Goal: Transaction & Acquisition: Download file/media

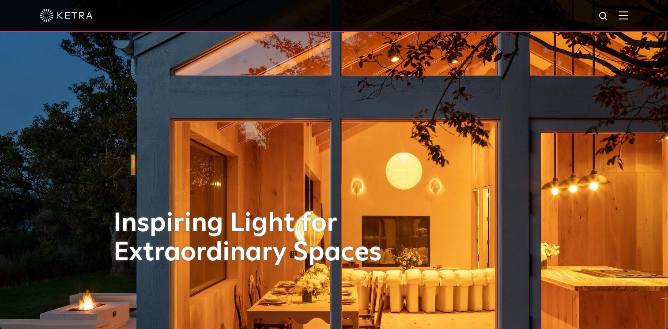
click at [627, 17] on img at bounding box center [623, 15] width 10 height 8
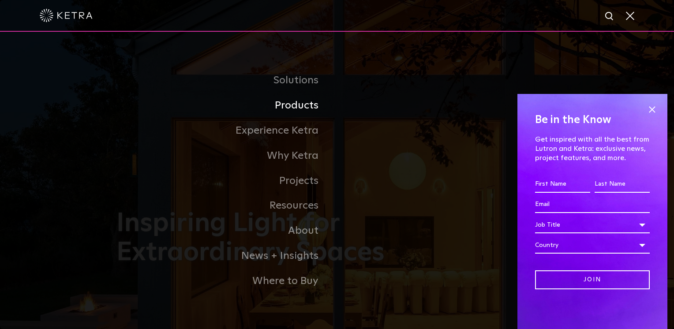
click at [308, 109] on link "Products" at bounding box center [227, 105] width 221 height 25
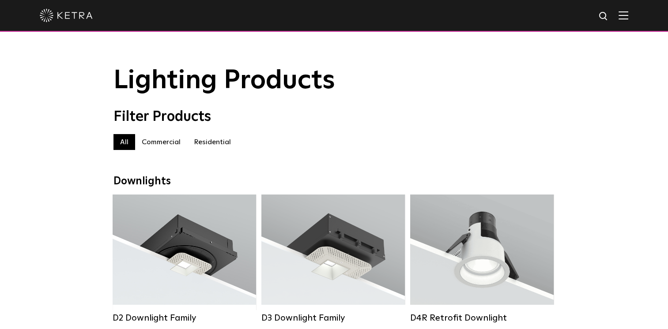
click at [381, 250] on div "Lumen Output: 700 / 900 / 1100 Colors: White / Black / Silver / Bronze / Painta…" at bounding box center [333, 250] width 117 height 78
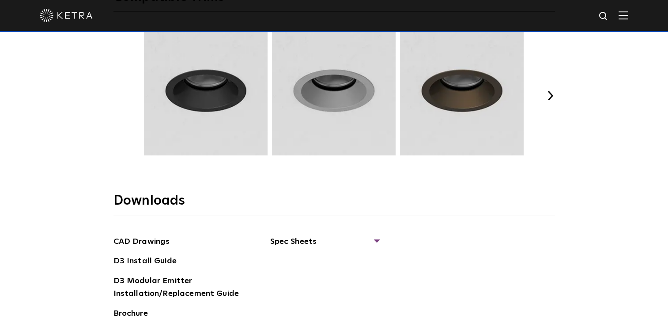
scroll to position [1298, 0]
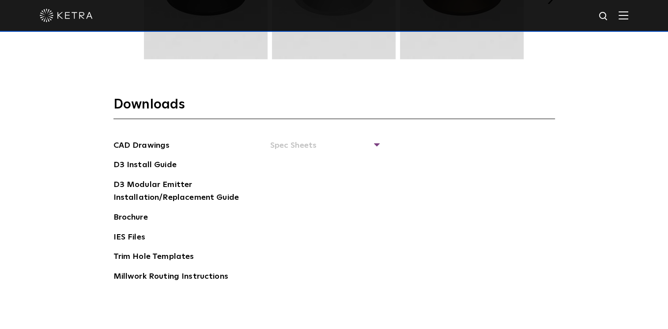
click at [296, 142] on span "Spec Sheets" at bounding box center [324, 148] width 108 height 19
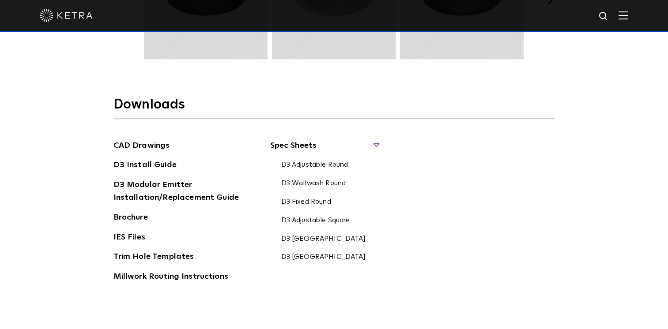
click at [306, 255] on link "D3 [GEOGRAPHIC_DATA]" at bounding box center [323, 258] width 85 height 10
click at [316, 169] on link "D3 Adjustable Round" at bounding box center [314, 166] width 67 height 10
